Goal: Information Seeking & Learning: Understand process/instructions

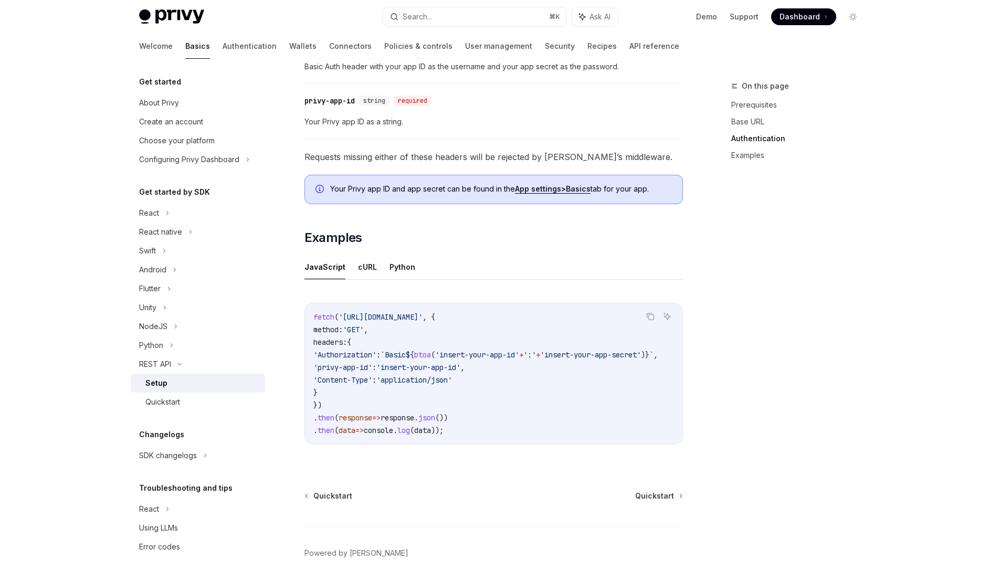
scroll to position [331, 0]
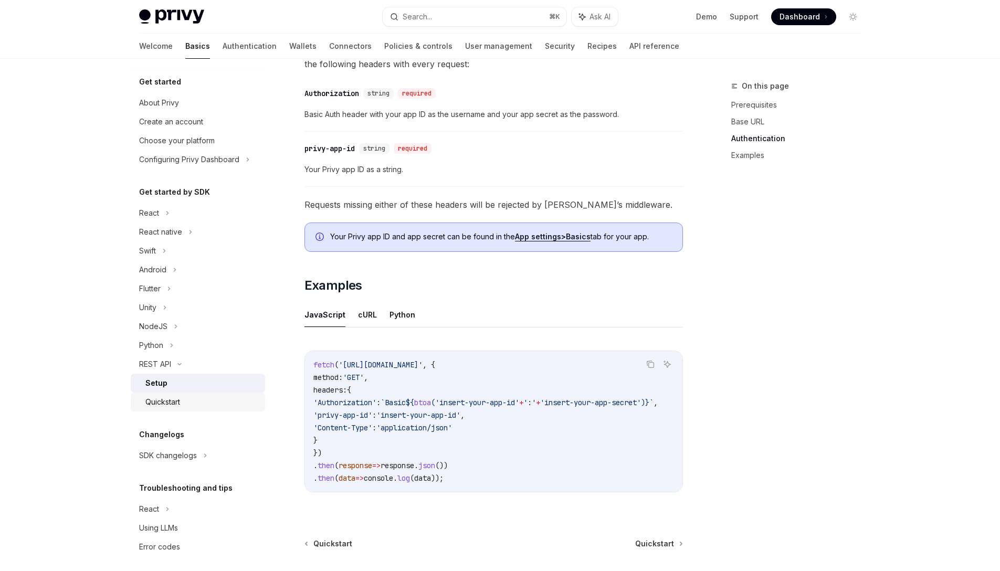
click at [185, 400] on div "Quickstart" at bounding box center [201, 402] width 113 height 13
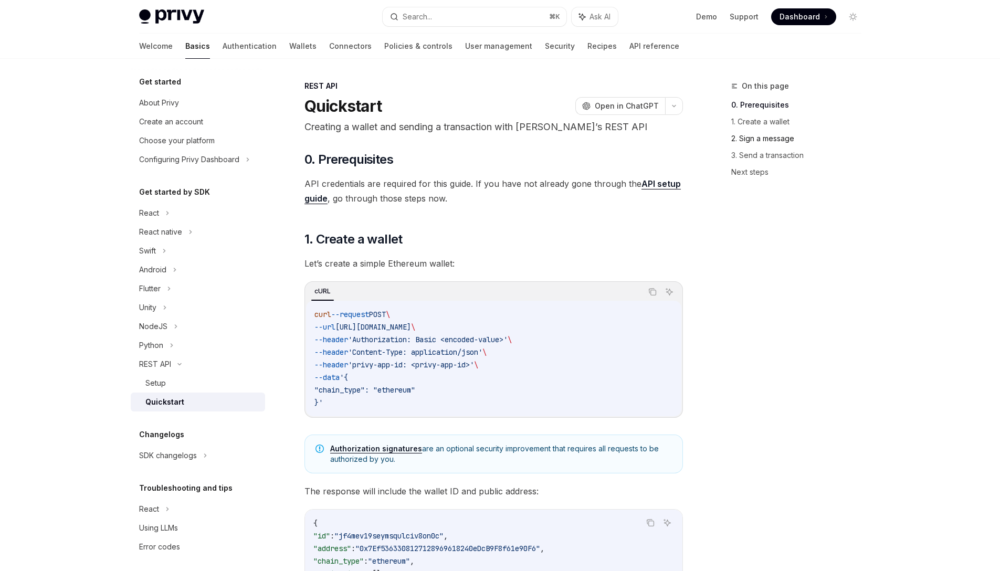
click at [753, 139] on link "2. Sign a message" at bounding box center [800, 138] width 139 height 17
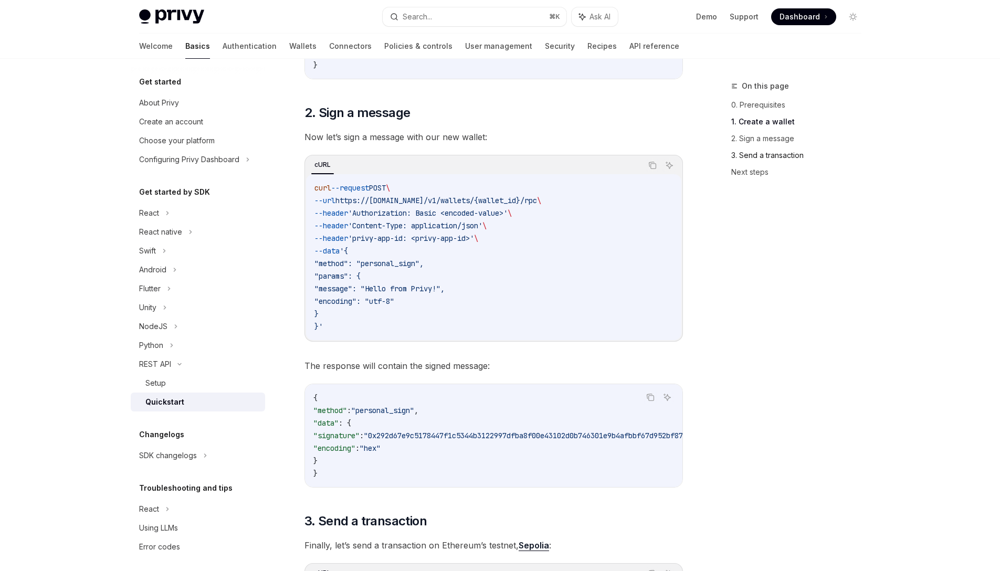
click at [755, 152] on link "3. Send a transaction" at bounding box center [800, 155] width 139 height 17
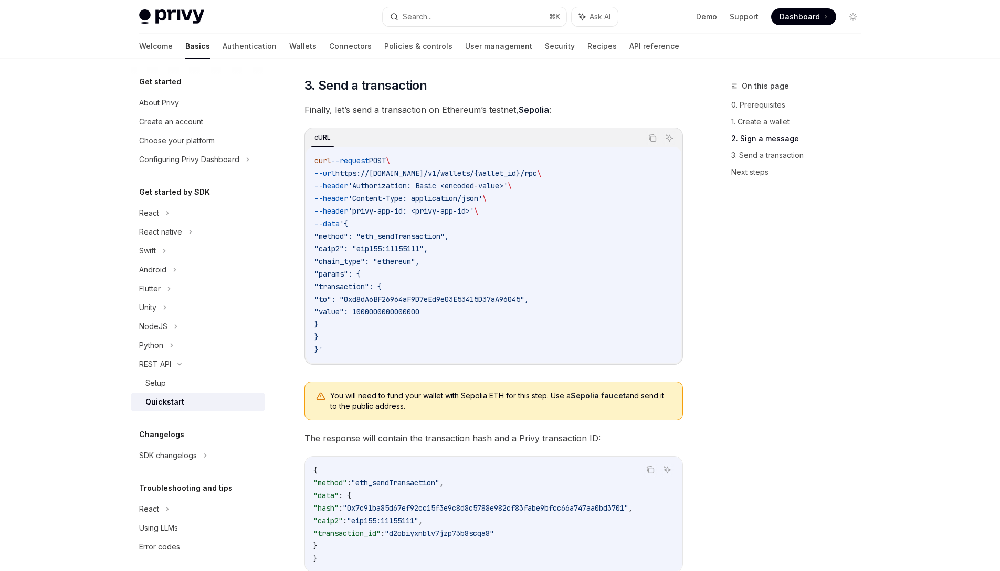
scroll to position [971, 0]
click at [760, 136] on link "2. Sign a message" at bounding box center [800, 138] width 139 height 17
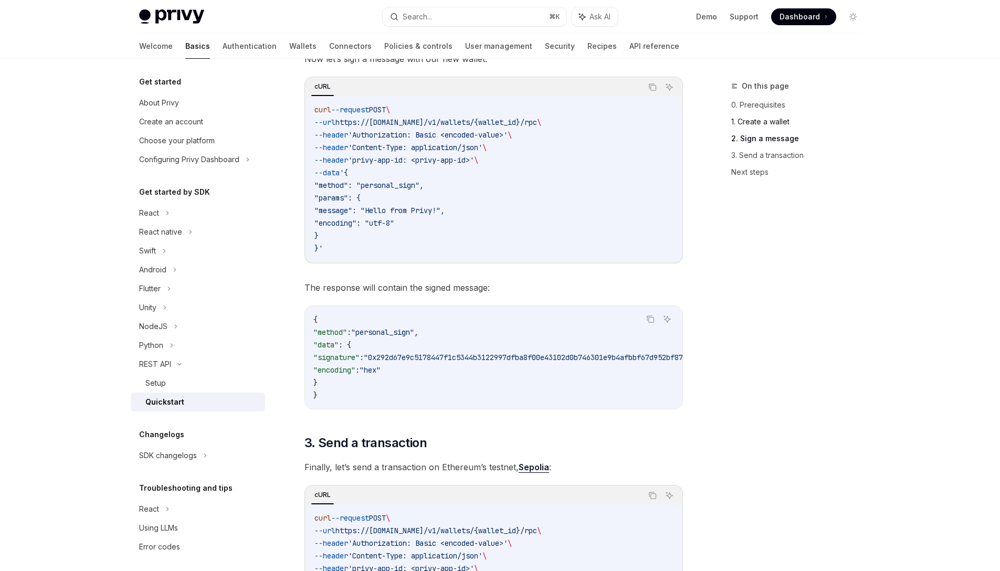
click at [763, 122] on link "1. Create a wallet" at bounding box center [800, 121] width 139 height 17
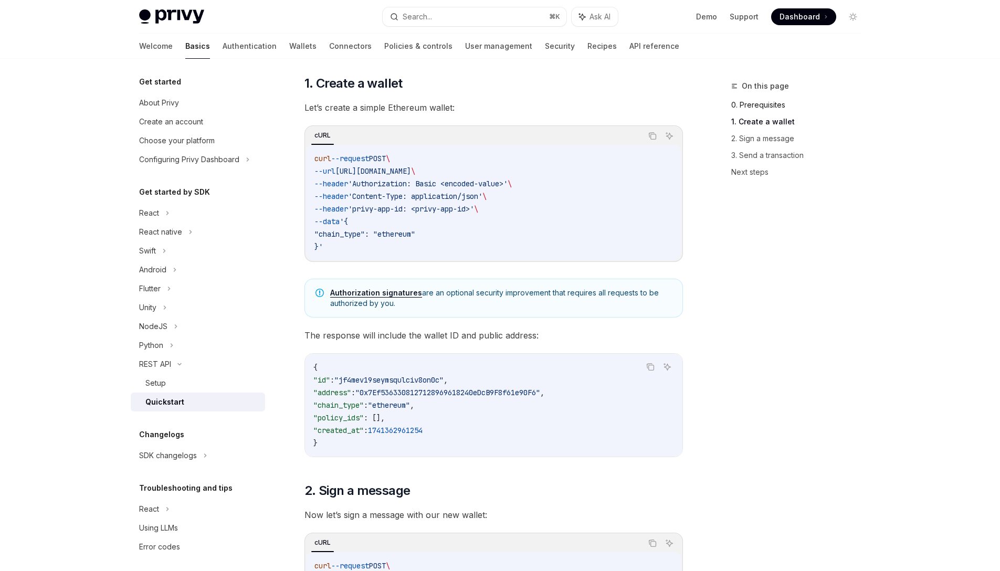
click at [764, 106] on link "0. Prerequisites" at bounding box center [800, 105] width 139 height 17
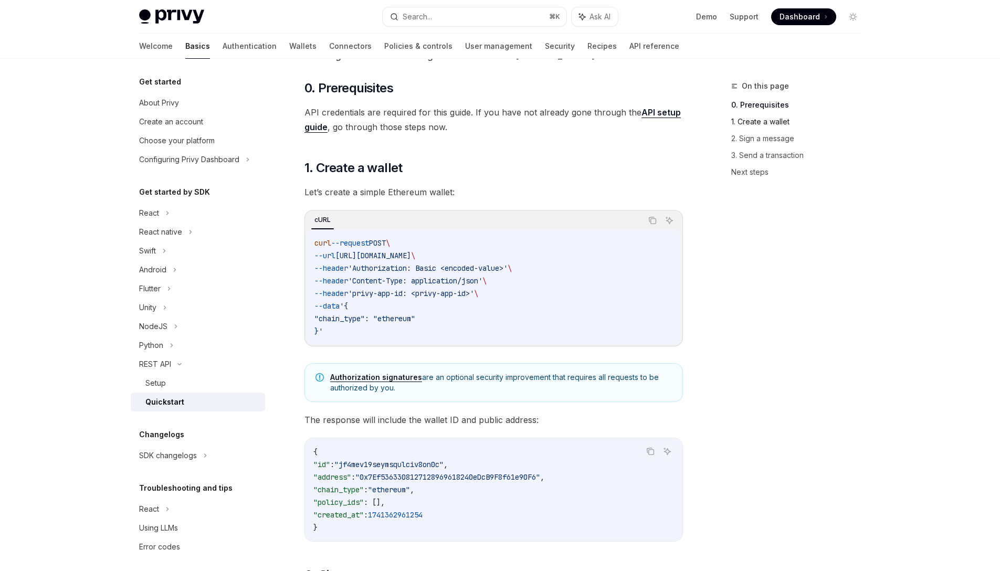
click at [760, 122] on link "1. Create a wallet" at bounding box center [800, 121] width 139 height 17
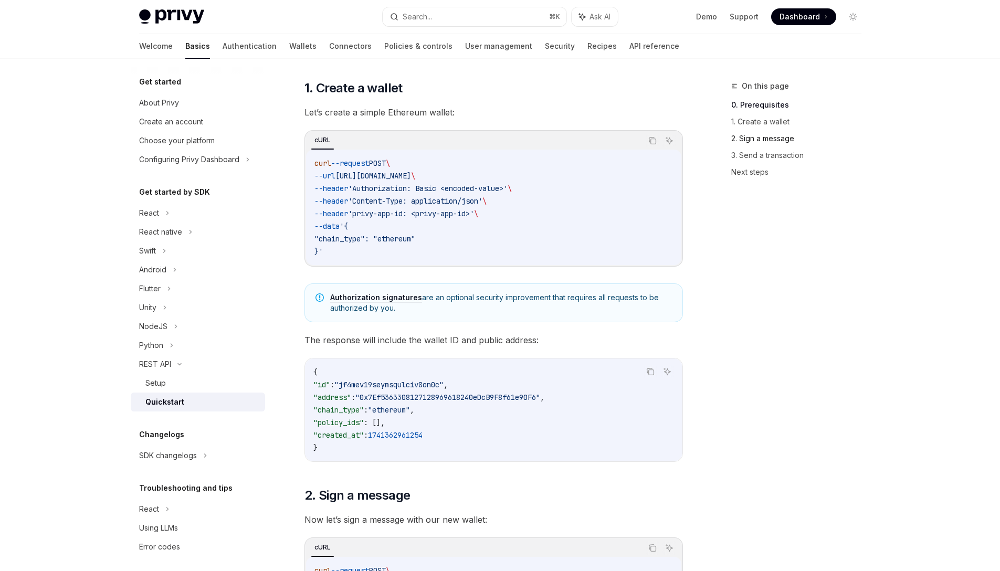
click at [760, 131] on link "2. Sign a message" at bounding box center [800, 138] width 139 height 17
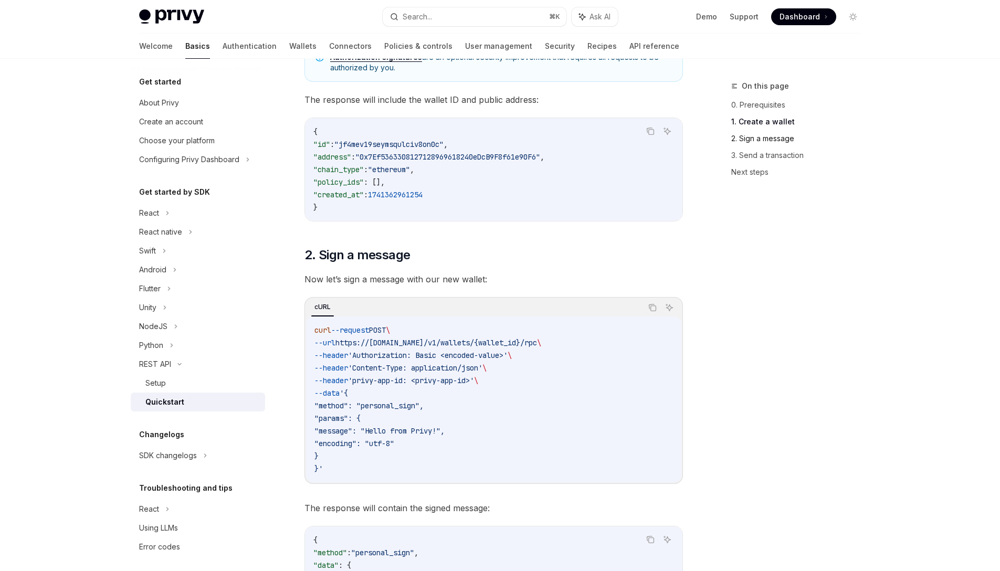
click at [759, 145] on link "2. Sign a message" at bounding box center [800, 138] width 139 height 17
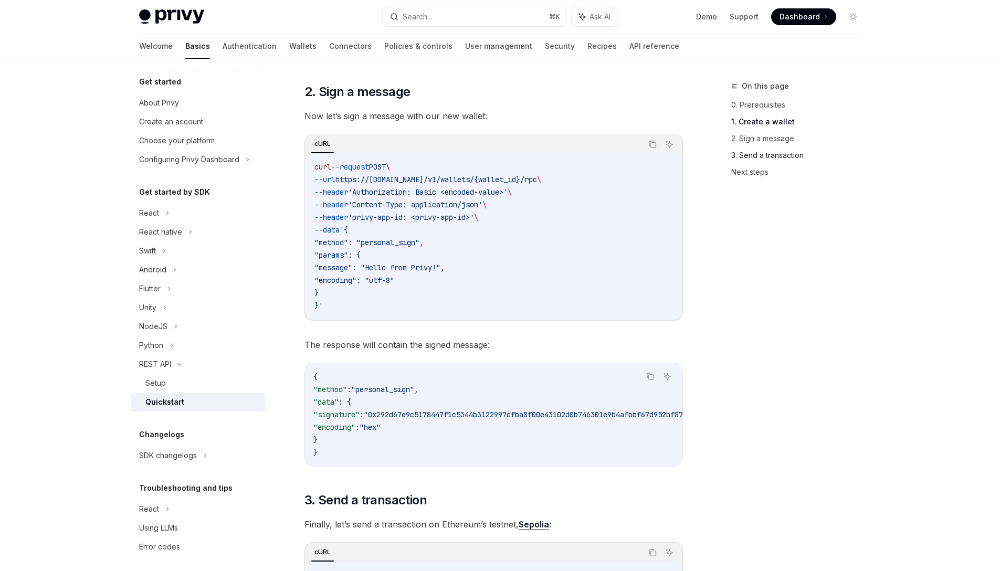
click at [758, 151] on link "3. Send a transaction" at bounding box center [800, 155] width 139 height 17
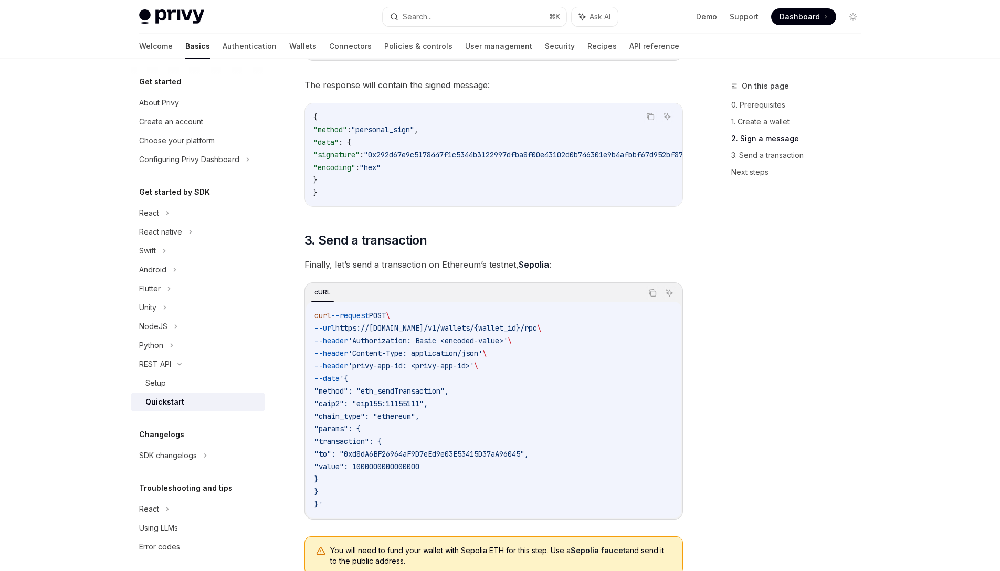
scroll to position [971, 0]
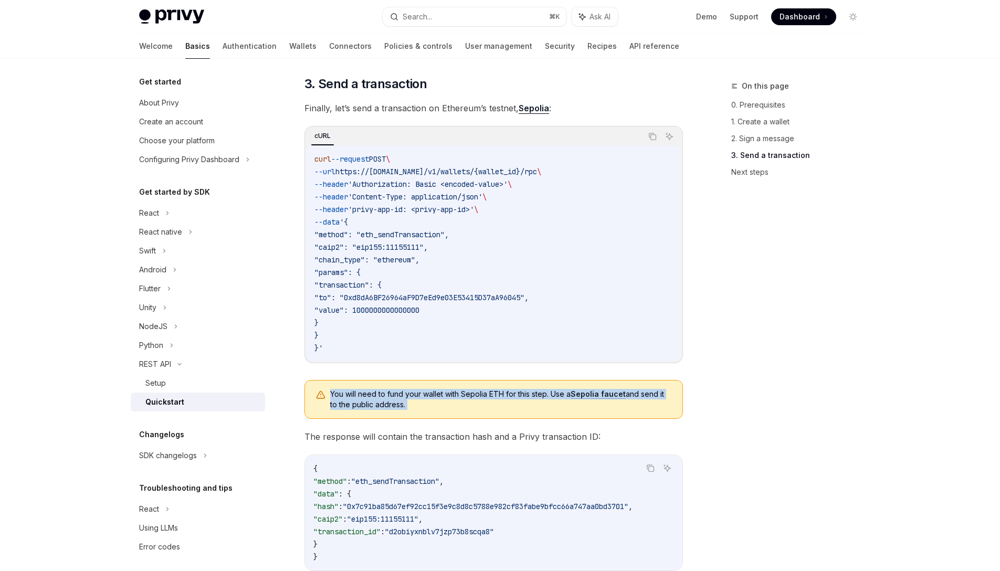
drag, startPoint x: 331, startPoint y: 399, endPoint x: 468, endPoint y: 427, distance: 139.8
drag, startPoint x: 470, startPoint y: 424, endPoint x: 346, endPoint y: 394, distance: 127.8
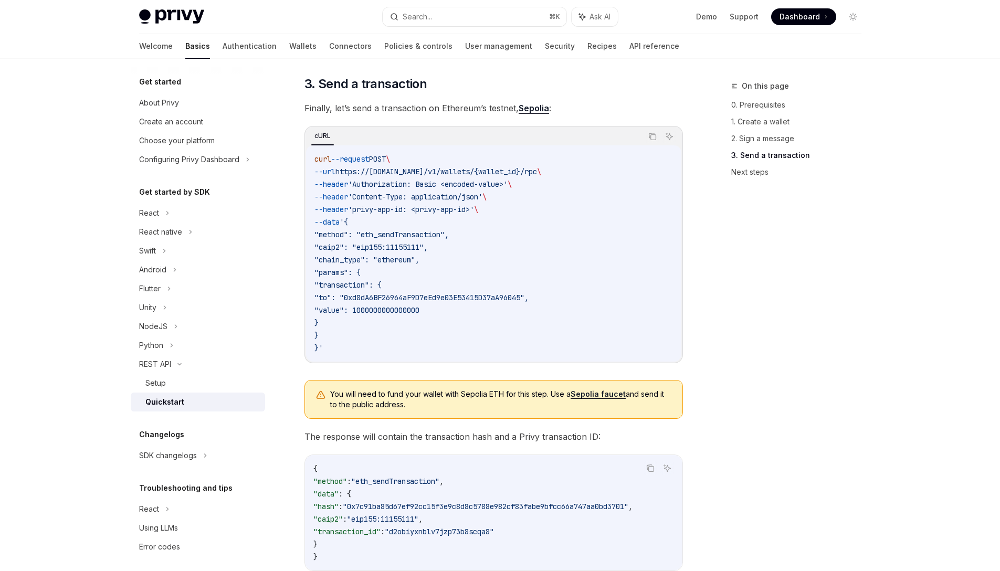
drag, startPoint x: 354, startPoint y: 397, endPoint x: 366, endPoint y: 401, distance: 12.8
click at [356, 398] on span "You will need to fund your wallet with Sepolia ETH for this step. Use a Sepolia…" at bounding box center [501, 399] width 342 height 21
drag, startPoint x: 411, startPoint y: 418, endPoint x: 453, endPoint y: 428, distance: 43.2
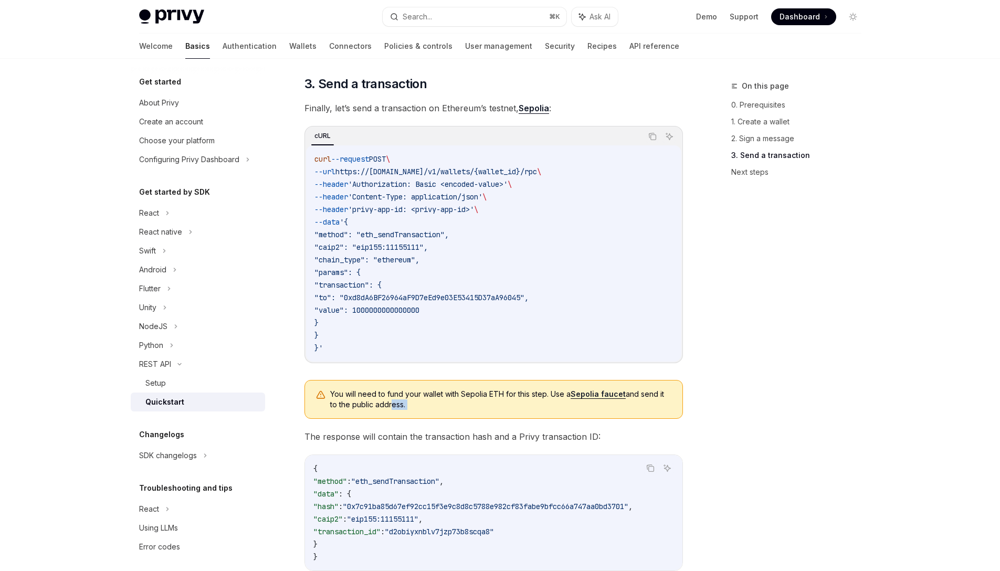
drag, startPoint x: 400, startPoint y: 405, endPoint x: 356, endPoint y: 402, distance: 44.2
click at [361, 403] on span "You will need to fund your wallet with Sepolia ETH for this step. Use a Sepolia…" at bounding box center [501, 399] width 342 height 21
click at [355, 402] on span "You will need to fund your wallet with Sepolia ETH for this step. Use a Sepolia…" at bounding box center [501, 399] width 342 height 21
drag, startPoint x: 360, startPoint y: 401, endPoint x: 412, endPoint y: 417, distance: 54.5
click at [412, 417] on div "You will need to fund your wallet with Sepolia ETH for this step. Use a Sepolia…" at bounding box center [493, 399] width 378 height 39
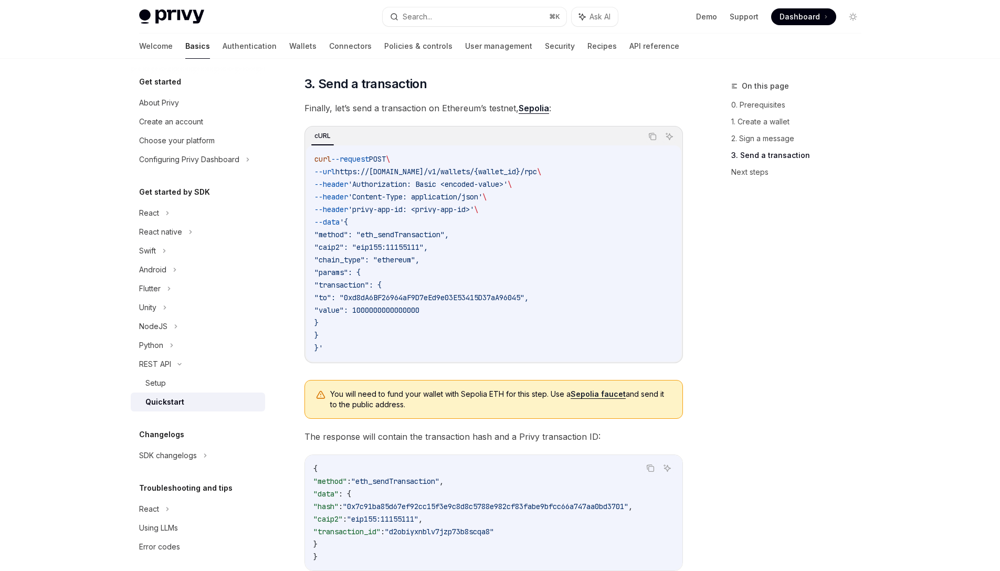
click at [412, 417] on div "You will need to fund your wallet with Sepolia ETH for this step. Use a Sepolia…" at bounding box center [493, 399] width 378 height 39
drag, startPoint x: 404, startPoint y: 410, endPoint x: 347, endPoint y: 393, distance: 59.3
click at [359, 396] on span "You will need to fund your wallet with Sepolia ETH for this step. Use a Sepolia…" at bounding box center [501, 399] width 342 height 21
click at [346, 393] on span "You will need to fund your wallet with Sepolia ETH for this step. Use a Sepolia…" at bounding box center [501, 399] width 342 height 21
drag, startPoint x: 376, startPoint y: 402, endPoint x: 422, endPoint y: 409, distance: 46.3
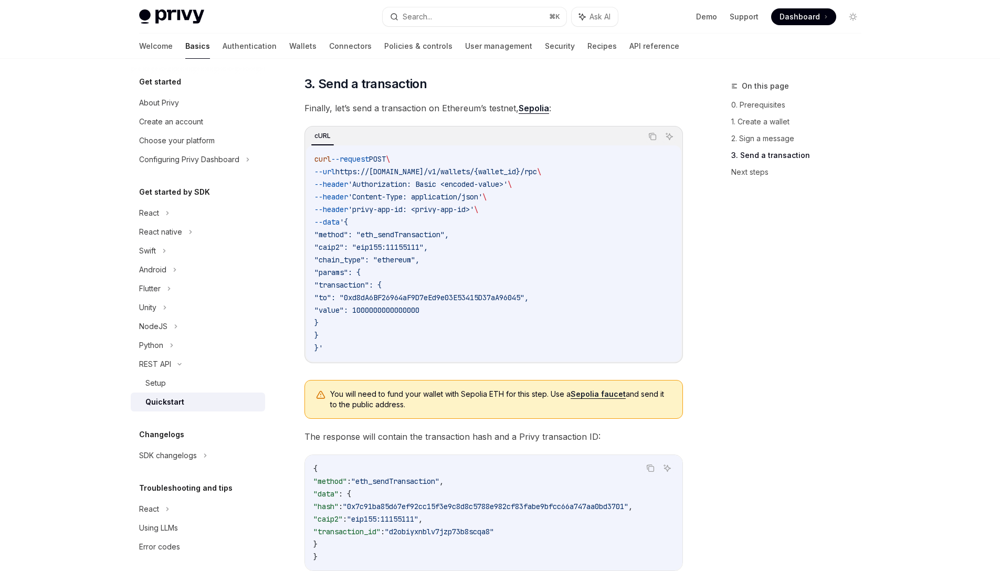
click at [422, 409] on span "You will need to fund your wallet with Sepolia ETH for this step. Use a Sepolia…" at bounding box center [501, 399] width 342 height 21
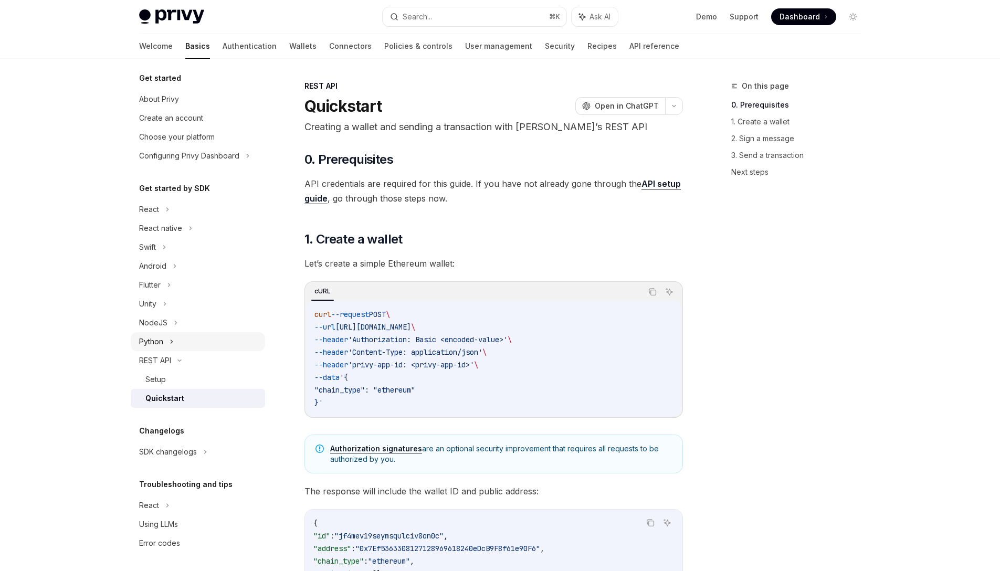
scroll to position [0, 0]
click at [384, 47] on link "Policies & controls" at bounding box center [418, 46] width 68 height 25
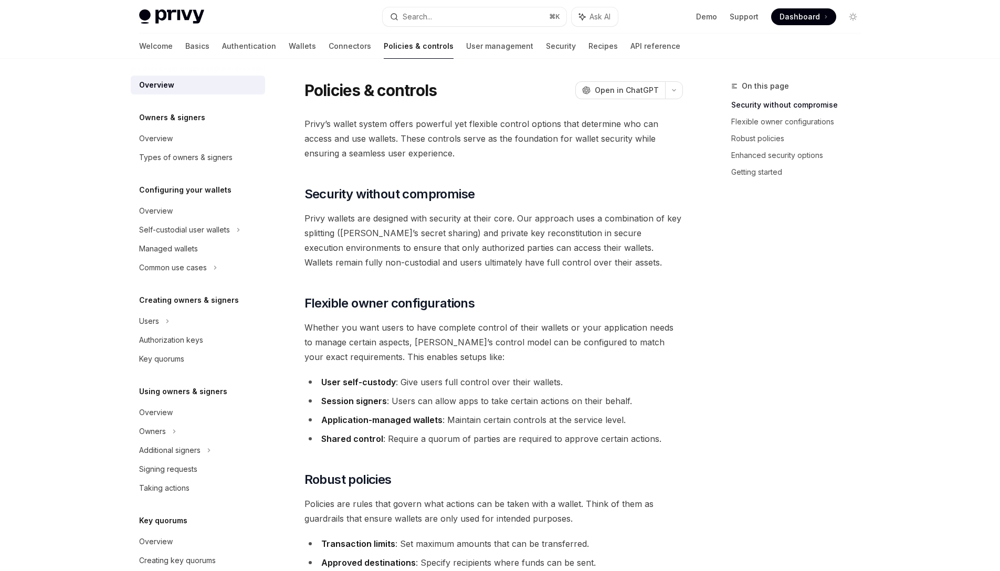
click at [481, 47] on div "Welcome Basics Authentication Wallets Connectors Policies & controls User manag…" at bounding box center [409, 46] width 541 height 25
click at [222, 54] on link "Authentication" at bounding box center [249, 46] width 54 height 25
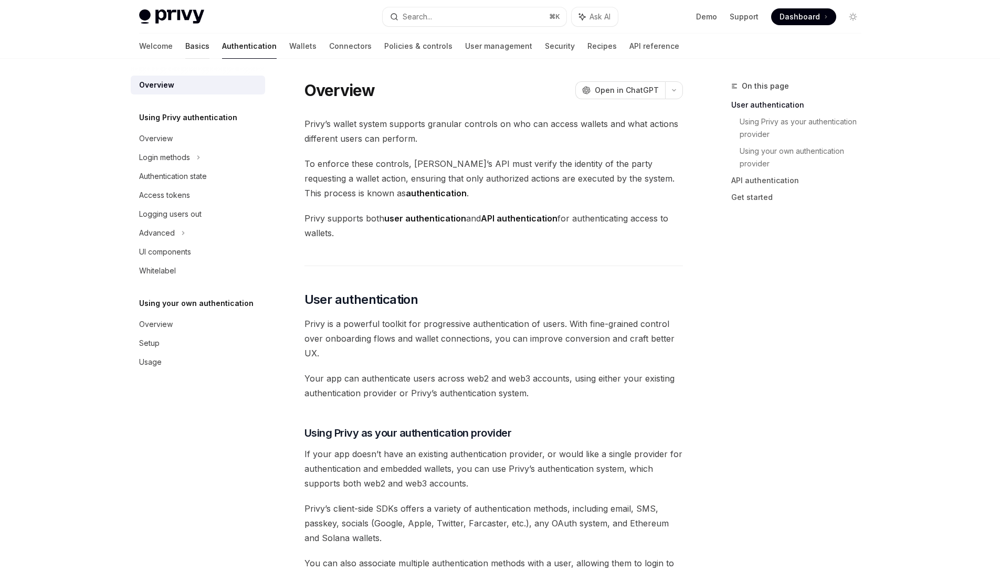
click at [185, 45] on link "Basics" at bounding box center [197, 46] width 24 height 25
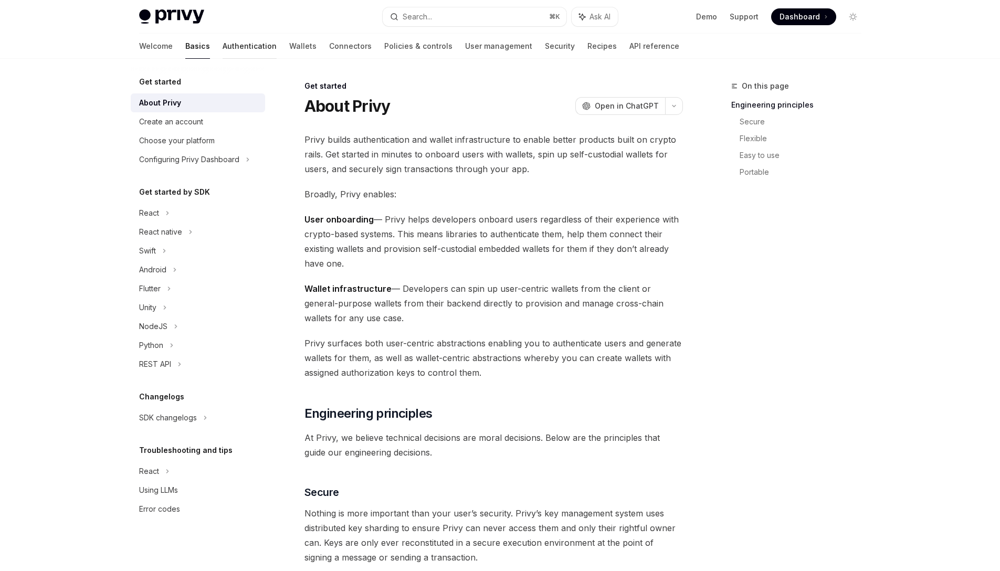
click at [223, 47] on link "Authentication" at bounding box center [250, 46] width 54 height 25
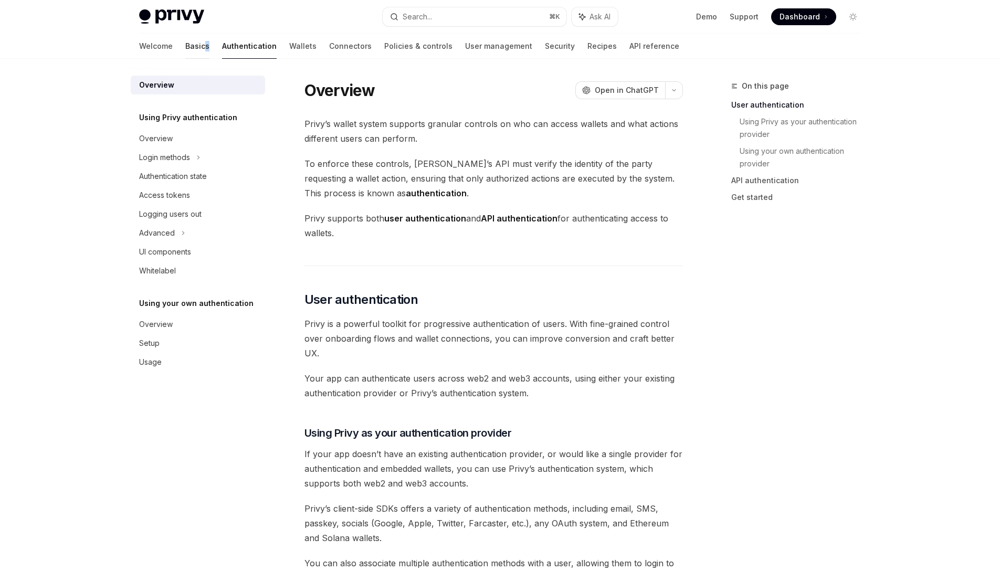
click at [157, 51] on div "Welcome Basics Authentication Wallets Connectors Policies & controls User manag…" at bounding box center [409, 46] width 540 height 25
click at [185, 51] on link "Basics" at bounding box center [197, 46] width 24 height 25
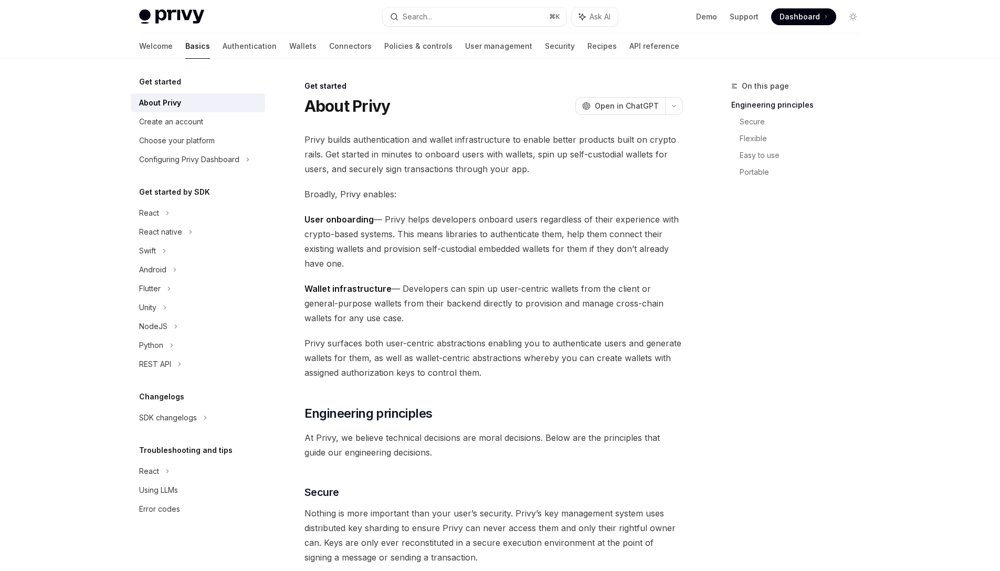
click at [169, 16] on img at bounding box center [171, 16] width 65 height 15
type textarea "*"
